Goal: Check status: Check status

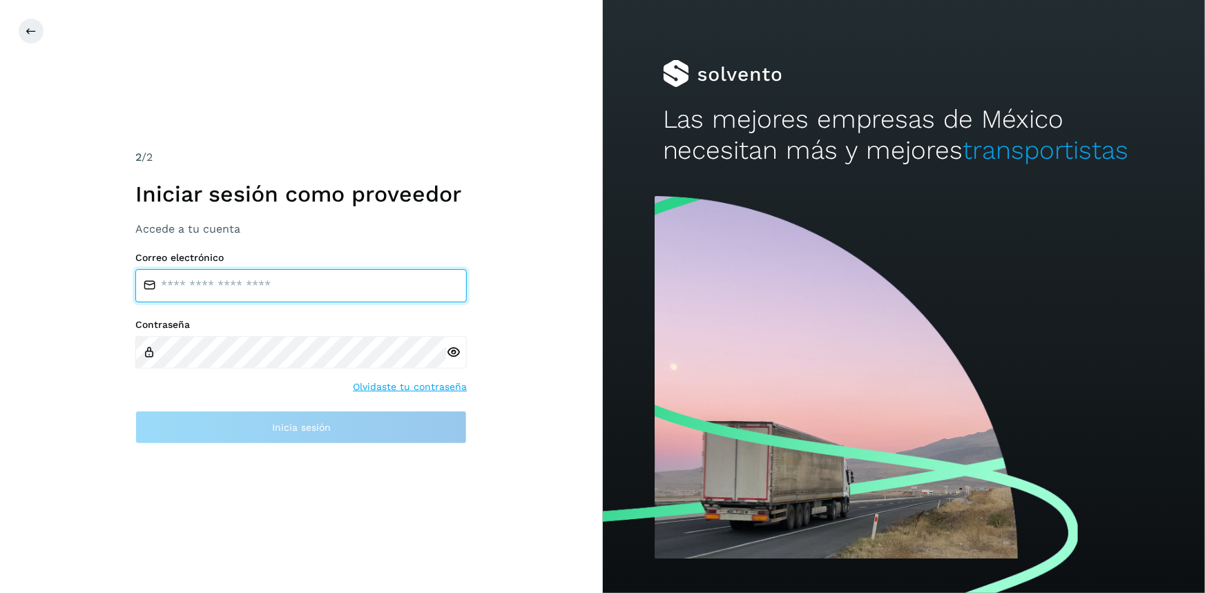
click at [344, 276] on input "email" at bounding box center [300, 285] width 331 height 33
type input "**********"
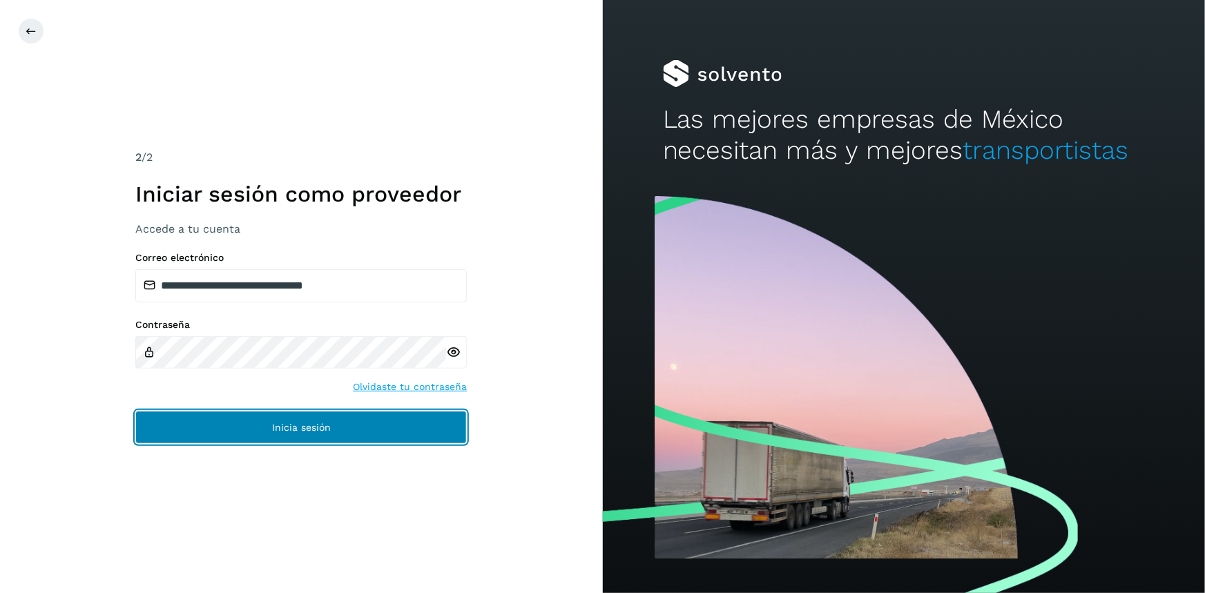
click at [299, 431] on span "Inicia sesión" at bounding box center [301, 427] width 59 height 10
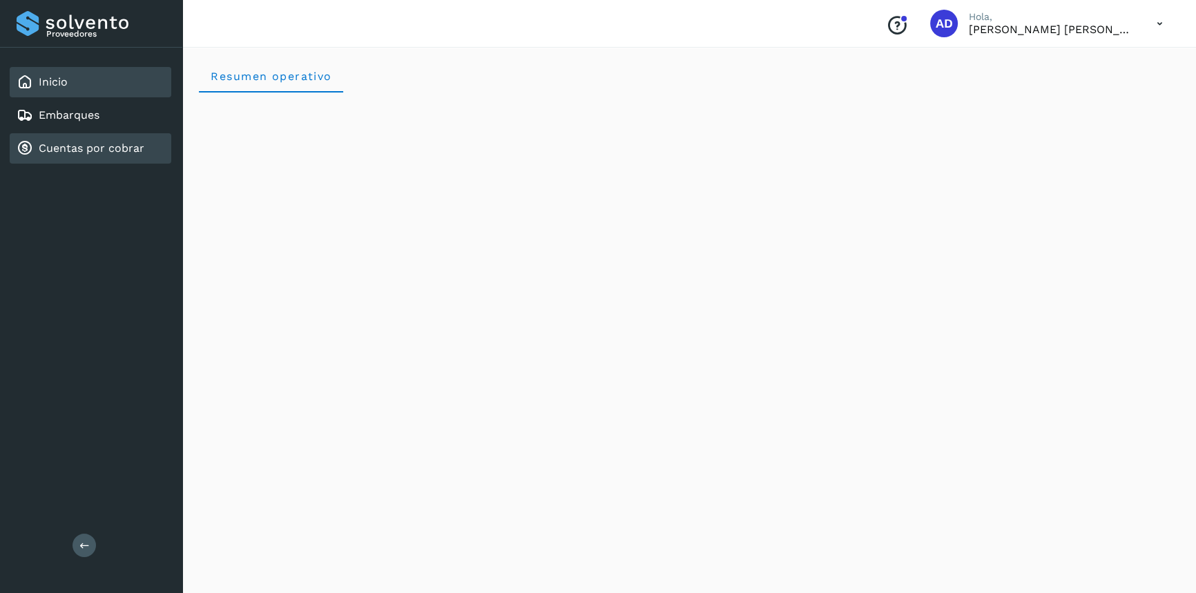
click at [84, 138] on div "Cuentas por cobrar" at bounding box center [91, 148] width 162 height 30
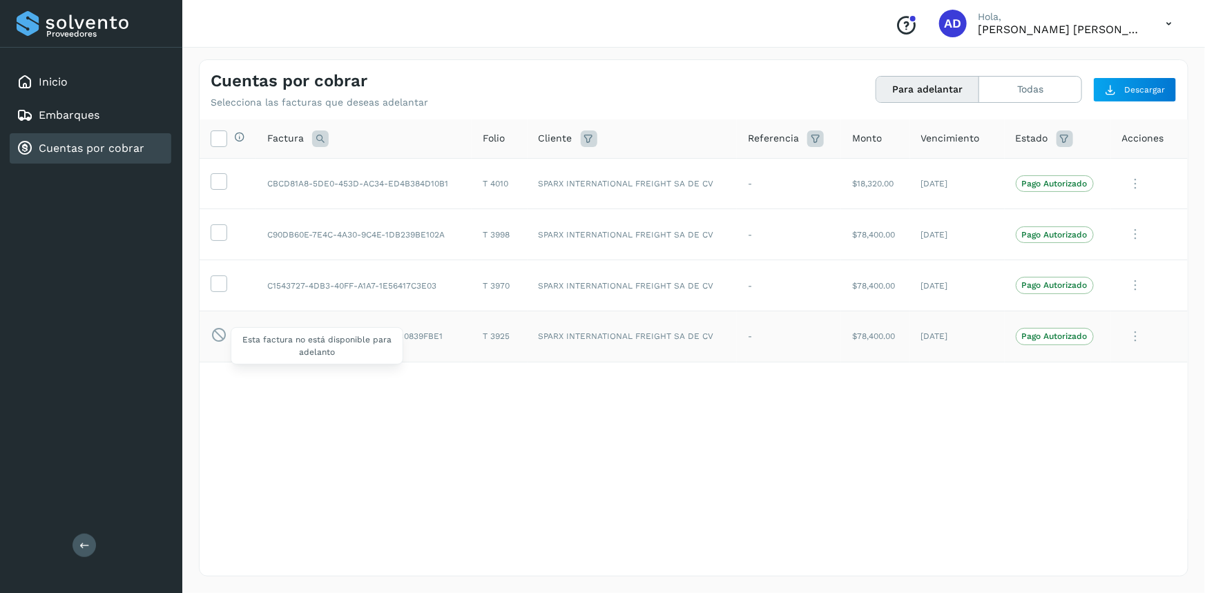
click at [226, 330] on icon at bounding box center [219, 335] width 17 height 17
click at [1149, 331] on icon at bounding box center [1136, 336] width 28 height 28
click at [775, 476] on div at bounding box center [602, 296] width 1205 height 593
click at [1138, 337] on icon at bounding box center [1136, 336] width 28 height 28
click at [914, 442] on div at bounding box center [602, 296] width 1205 height 593
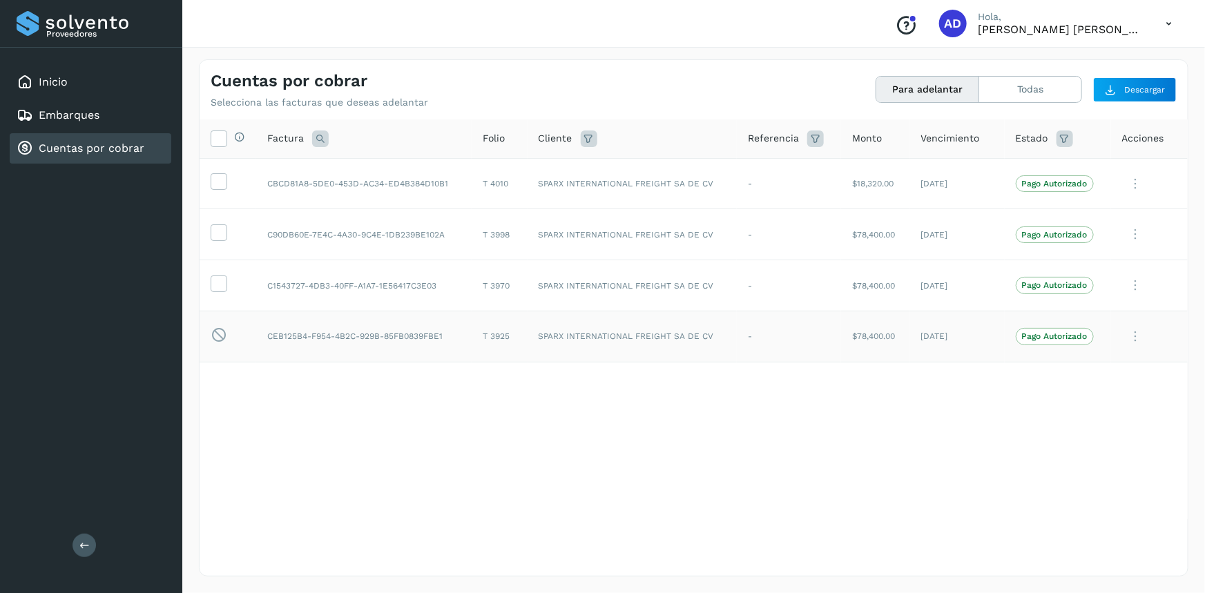
click at [1154, 20] on icon at bounding box center [1168, 24] width 28 height 28
click at [1096, 60] on div "Cerrar sesión" at bounding box center [1100, 62] width 164 height 26
